Goal: Task Accomplishment & Management: Use online tool/utility

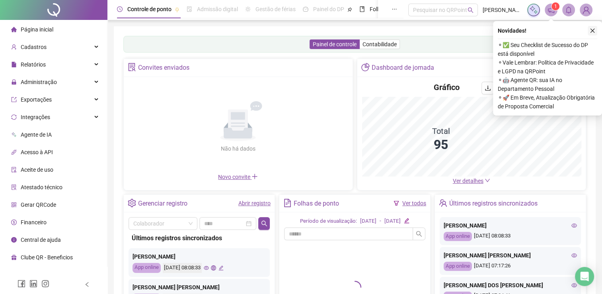
click at [590, 29] on icon "close" at bounding box center [593, 31] width 6 height 6
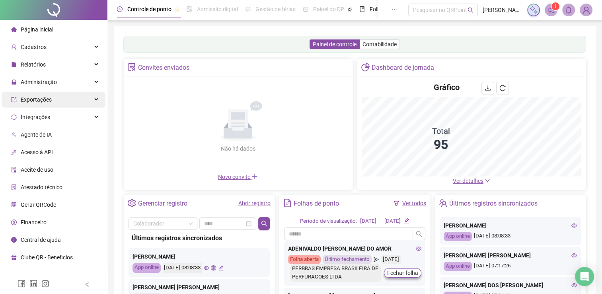
click at [68, 103] on div "Exportações" at bounding box center [54, 100] width 104 height 16
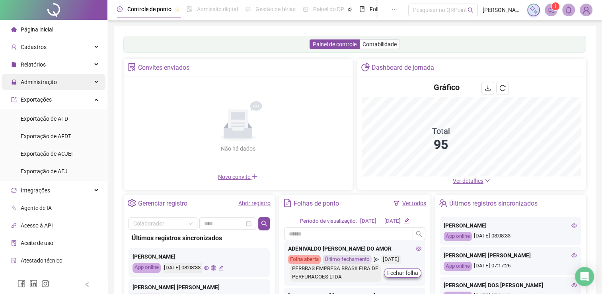
click at [72, 75] on div "Administração" at bounding box center [54, 82] width 104 height 16
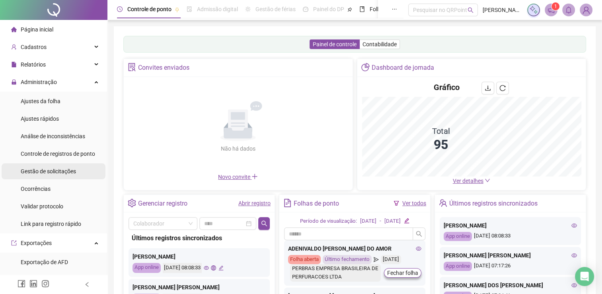
click at [64, 173] on span "Gestão de solicitações" at bounding box center [48, 171] width 55 height 6
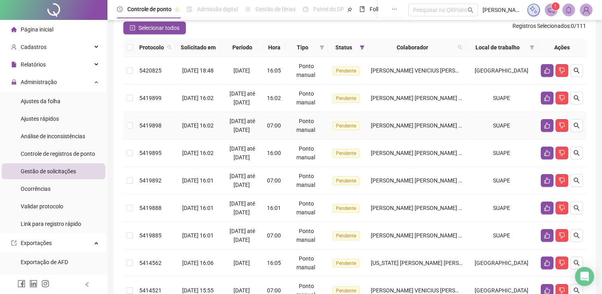
scroll to position [119, 0]
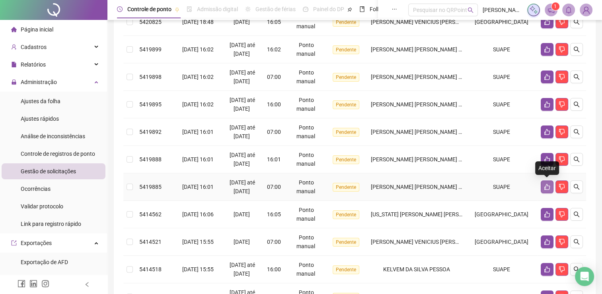
click at [549, 187] on icon "like" at bounding box center [547, 187] width 6 height 6
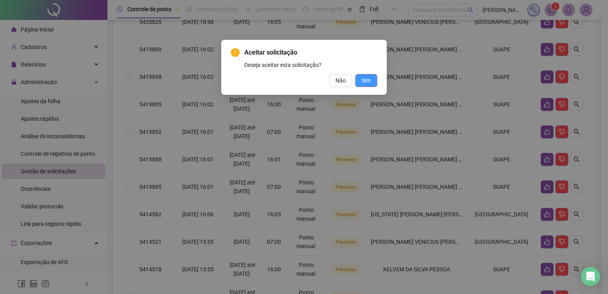
click at [371, 80] on span "Sim" at bounding box center [366, 80] width 9 height 9
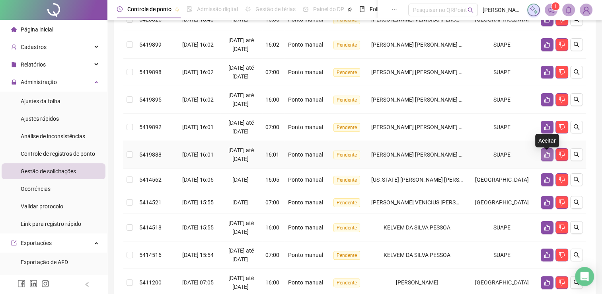
click at [546, 158] on icon "like" at bounding box center [548, 155] width 6 height 6
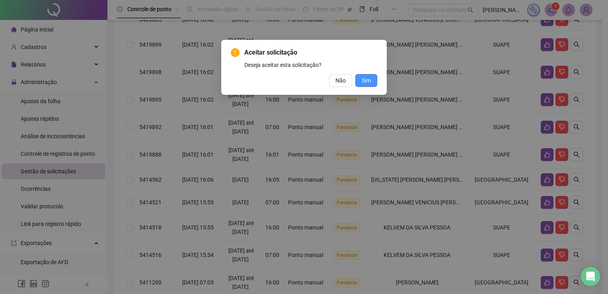
click at [370, 83] on span "Sim" at bounding box center [366, 80] width 9 height 9
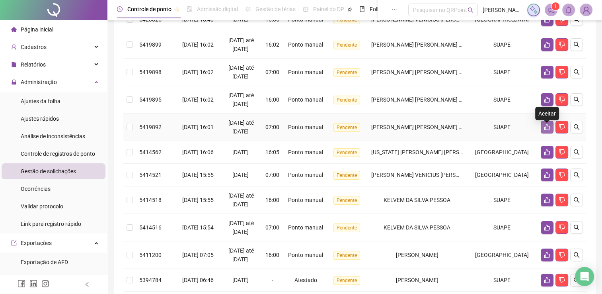
click at [546, 130] on icon "like" at bounding box center [547, 127] width 6 height 6
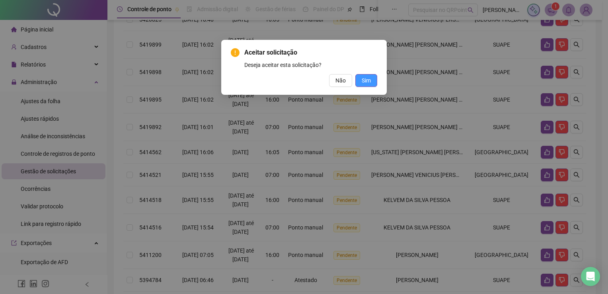
click at [371, 80] on button "Sim" at bounding box center [366, 80] width 22 height 13
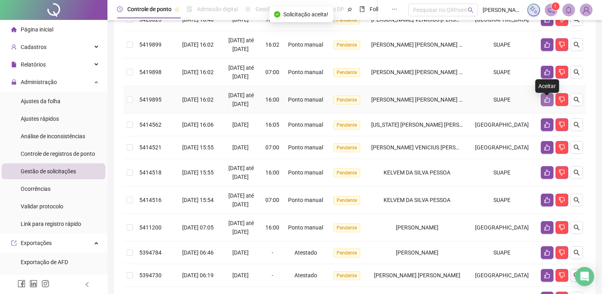
click at [542, 106] on button "button" at bounding box center [547, 99] width 13 height 13
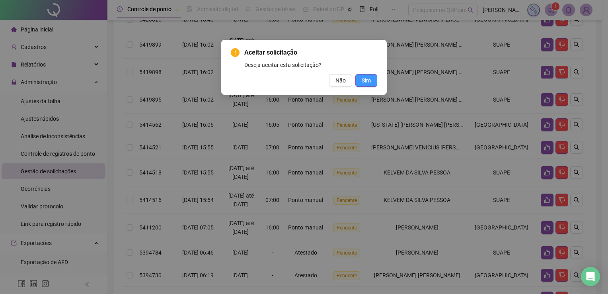
click at [374, 82] on button "Sim" at bounding box center [366, 80] width 22 height 13
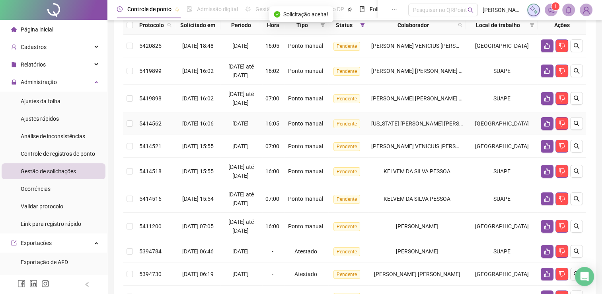
scroll to position [80, 0]
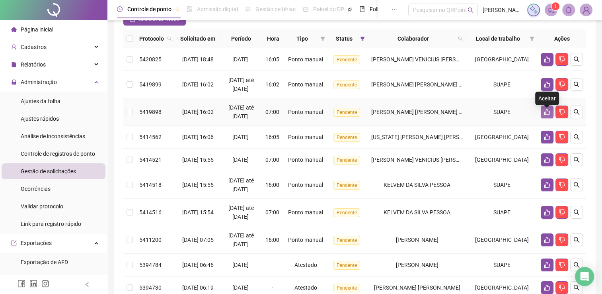
click at [542, 115] on button "button" at bounding box center [547, 111] width 13 height 13
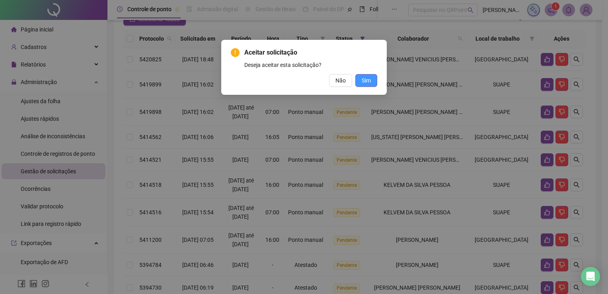
click at [368, 81] on span "Sim" at bounding box center [366, 80] width 9 height 9
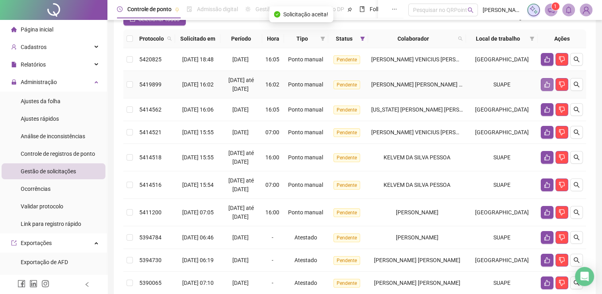
click at [545, 85] on button "button" at bounding box center [547, 84] width 13 height 13
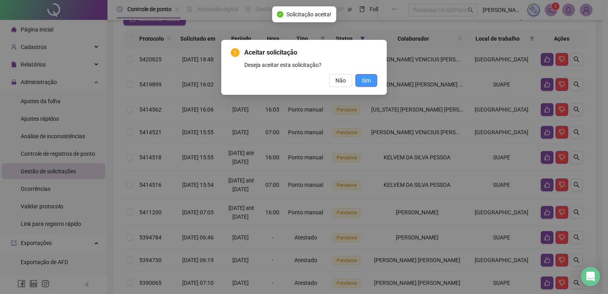
click at [367, 81] on span "Sim" at bounding box center [366, 80] width 9 height 9
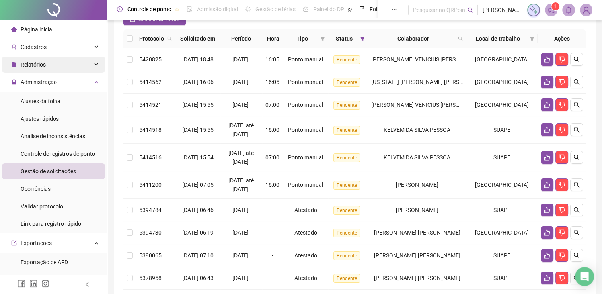
click at [78, 65] on div "Relatórios" at bounding box center [54, 65] width 104 height 16
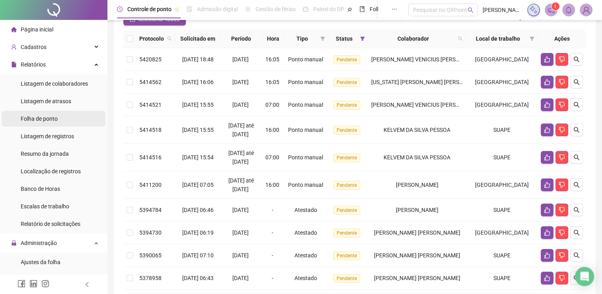
click at [58, 117] on span "Folha de ponto" at bounding box center [39, 118] width 37 height 6
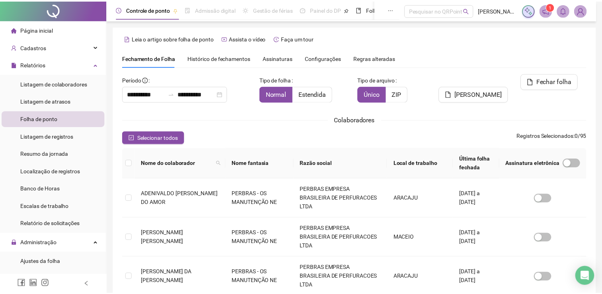
scroll to position [16, 0]
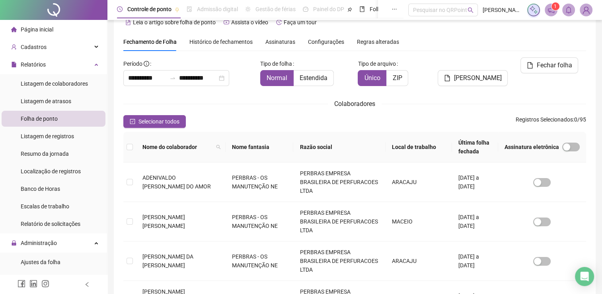
type input "**********"
click at [217, 147] on icon "search" at bounding box center [219, 147] width 4 height 4
type input "*****"
click at [165, 173] on span "Buscar" at bounding box center [167, 175] width 18 height 9
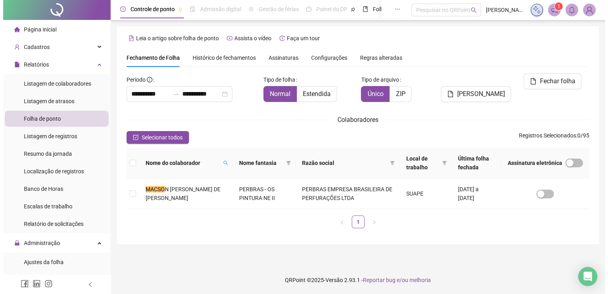
scroll to position [0, 0]
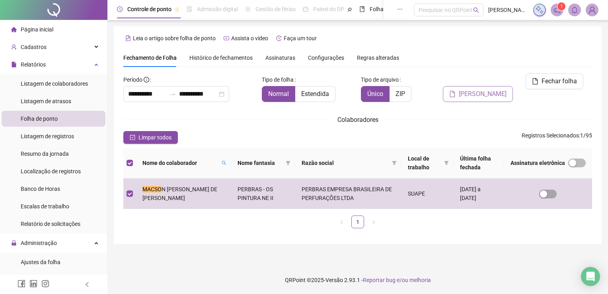
click at [494, 89] on span "[PERSON_NAME]" at bounding box center [483, 94] width 48 height 10
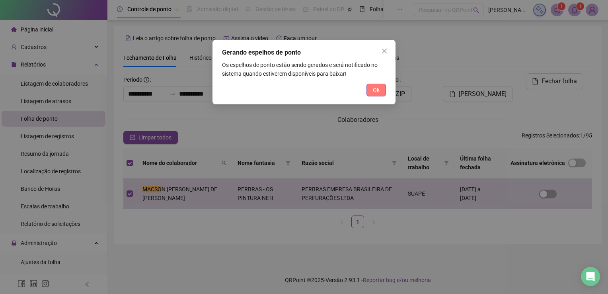
click at [380, 91] on button "Ok" at bounding box center [377, 90] width 20 height 13
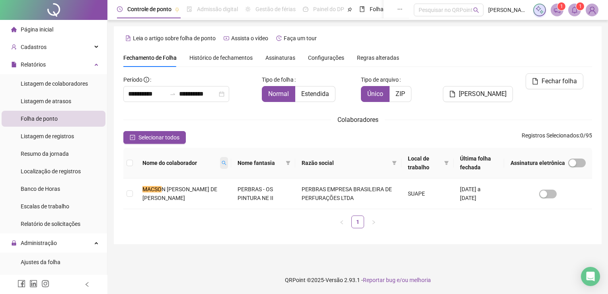
click at [222, 161] on icon "search" at bounding box center [224, 162] width 5 height 5
click at [186, 197] on span "Limpar" at bounding box center [186, 196] width 18 height 9
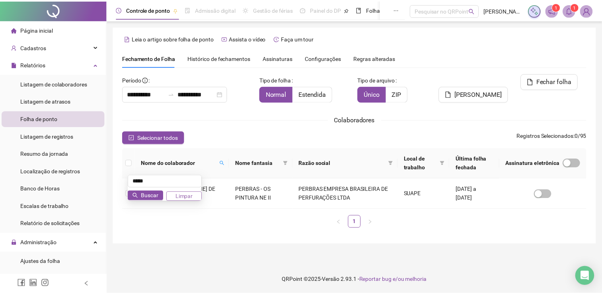
scroll to position [16, 0]
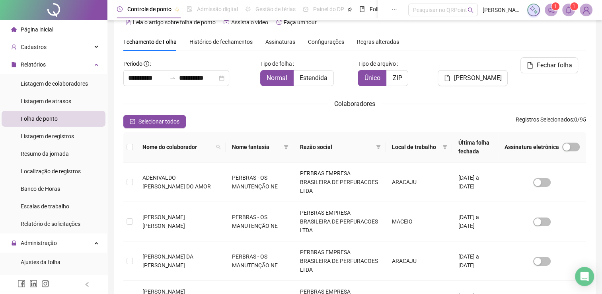
click at [263, 117] on div "Selecionar todos Registros Selecionados : 0 / 95" at bounding box center [354, 121] width 463 height 13
click at [381, 146] on icon "filter" at bounding box center [378, 147] width 5 height 5
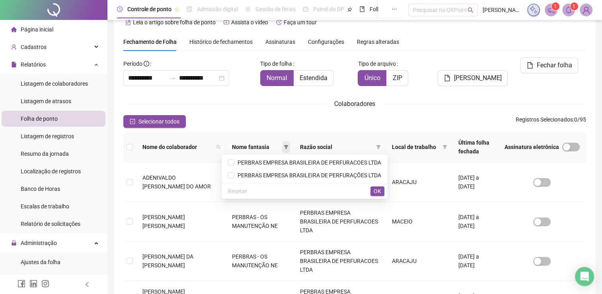
click at [286, 149] on span at bounding box center [286, 147] width 8 height 12
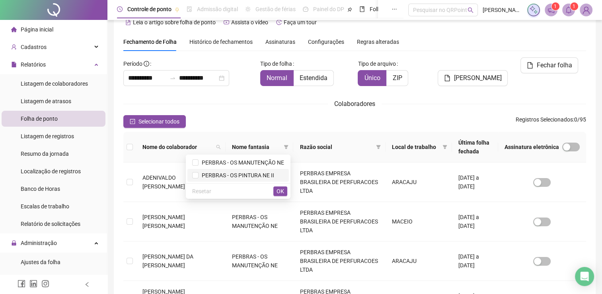
click at [211, 174] on span "PERBRAS - OS PINTURA NE II" at bounding box center [237, 175] width 76 height 6
click at [281, 191] on span "OK" at bounding box center [281, 191] width 8 height 9
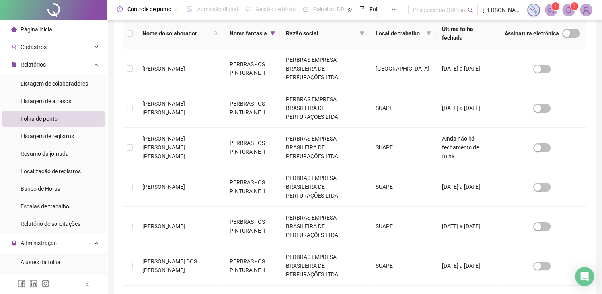
scroll to position [20, 0]
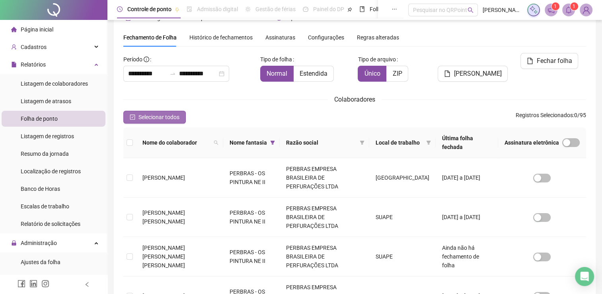
click at [142, 117] on span "Selecionar todos" at bounding box center [159, 117] width 41 height 9
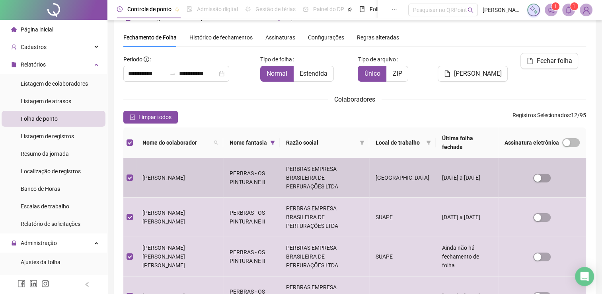
scroll to position [0, 0]
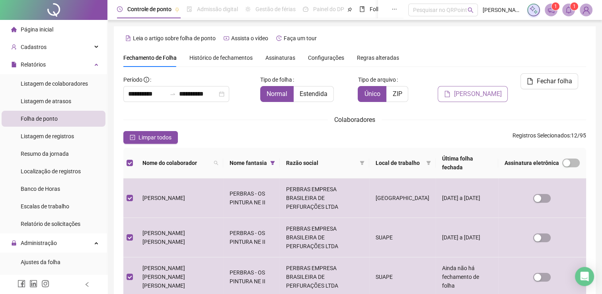
click at [475, 89] on span "[PERSON_NAME]" at bounding box center [478, 94] width 48 height 10
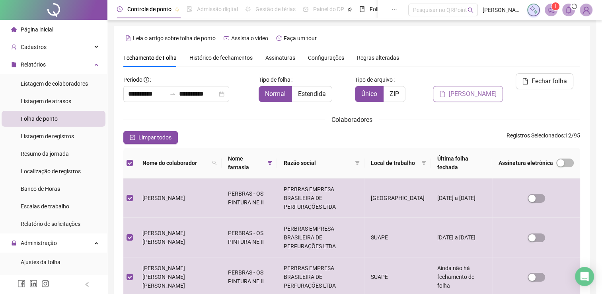
scroll to position [16, 0]
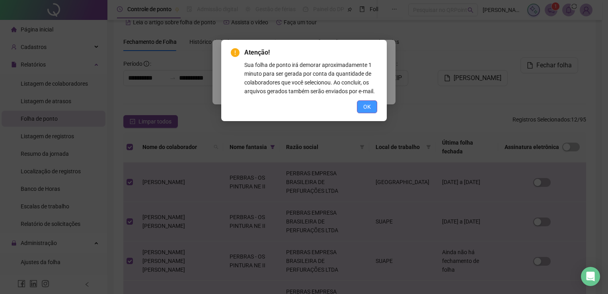
click at [371, 106] on button "OK" at bounding box center [367, 106] width 20 height 13
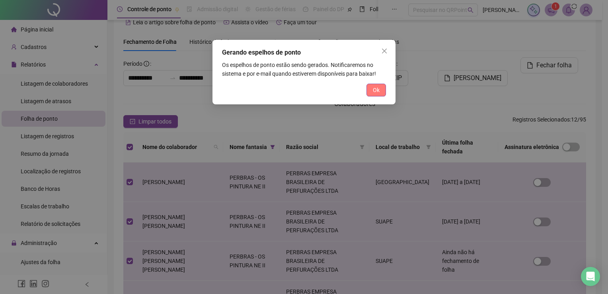
click at [379, 95] on button "Ok" at bounding box center [377, 90] width 20 height 13
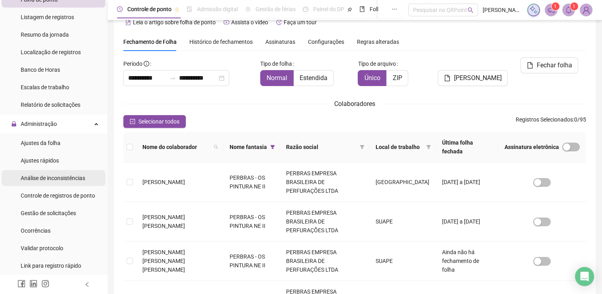
scroll to position [119, 0]
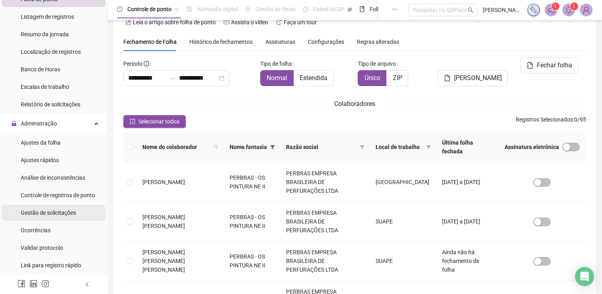
click at [66, 216] on div "Gestão de solicitações" at bounding box center [48, 213] width 55 height 16
